Goal: Task Accomplishment & Management: Use online tool/utility

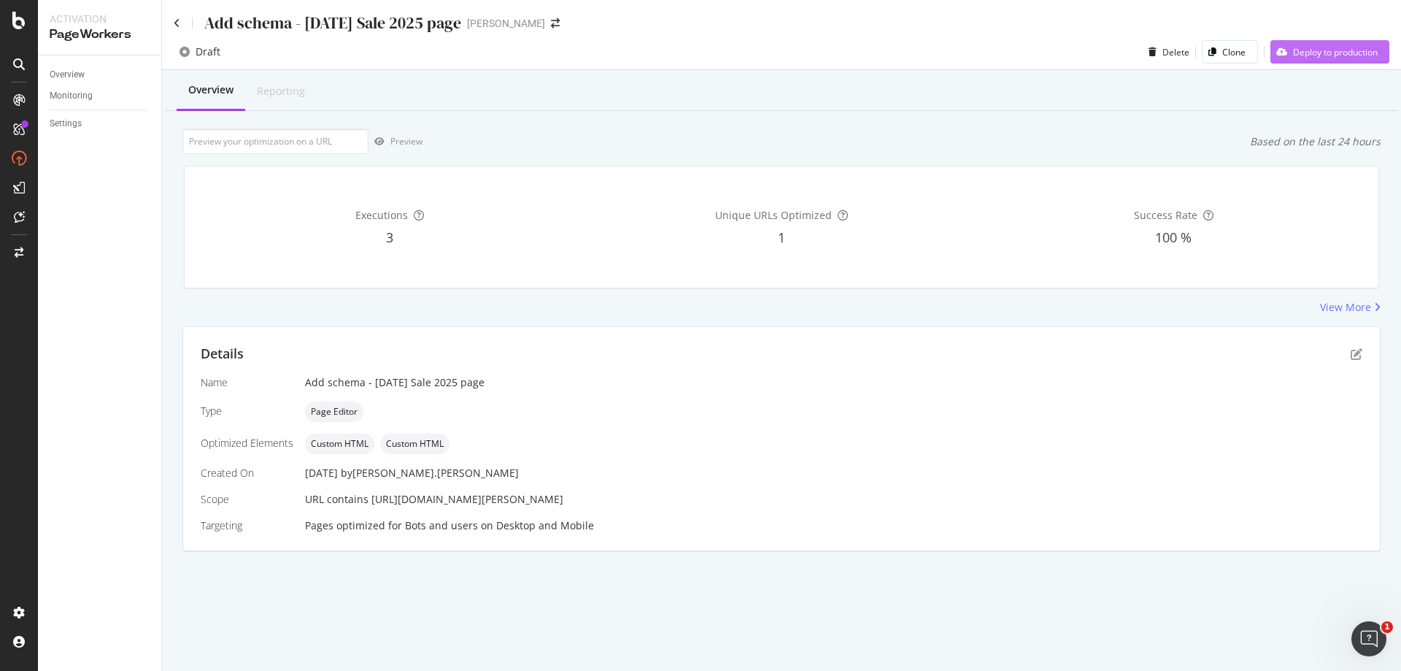
click at [1335, 50] on div "Deploy to production" at bounding box center [1335, 52] width 85 height 12
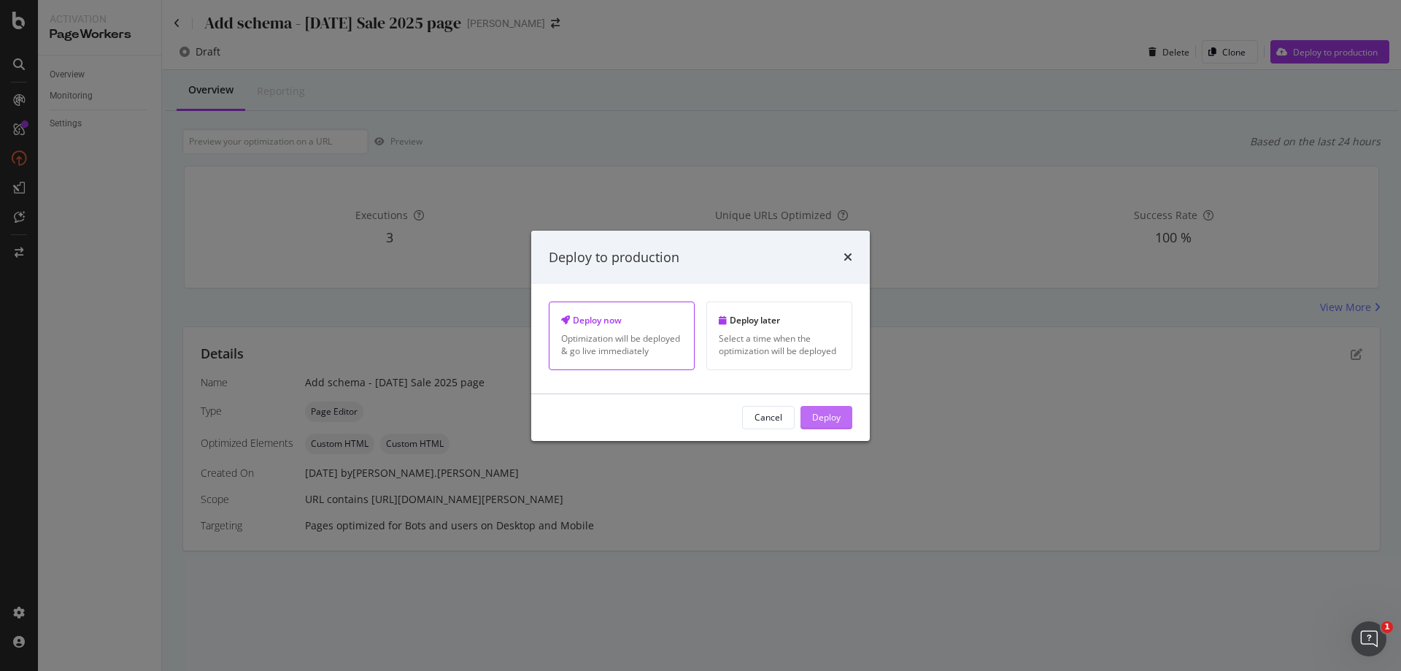
click at [817, 420] on div "Deploy" at bounding box center [826, 417] width 28 height 12
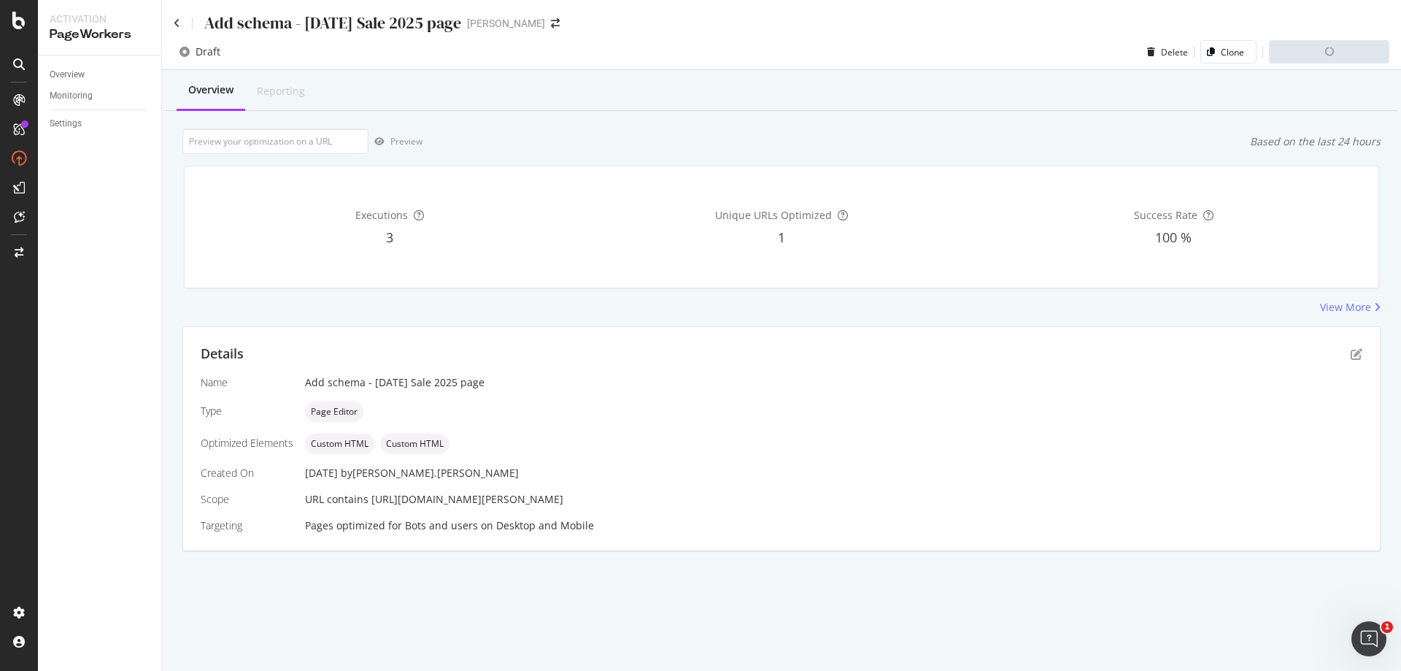
drag, startPoint x: 620, startPoint y: 498, endPoint x: 369, endPoint y: 511, distance: 251.4
click at [369, 512] on div "Name Add schema - [DATE] Sale 2025 page Type Page Editor Optimized Elements Cus…" at bounding box center [782, 454] width 1162 height 158
copy span "[URL][DOMAIN_NAME][PERSON_NAME]"
